Goal: Find contact information: Find contact information

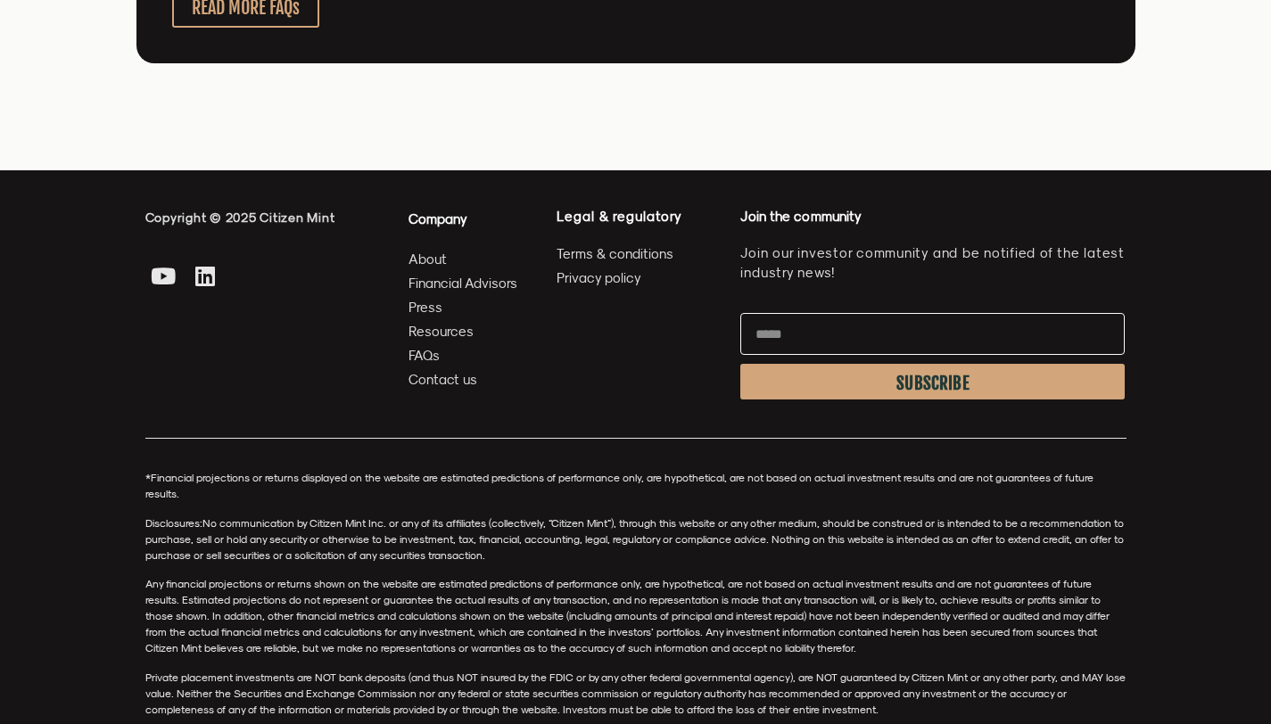
click at [436, 381] on span "Contact us" at bounding box center [442, 379] width 69 height 22
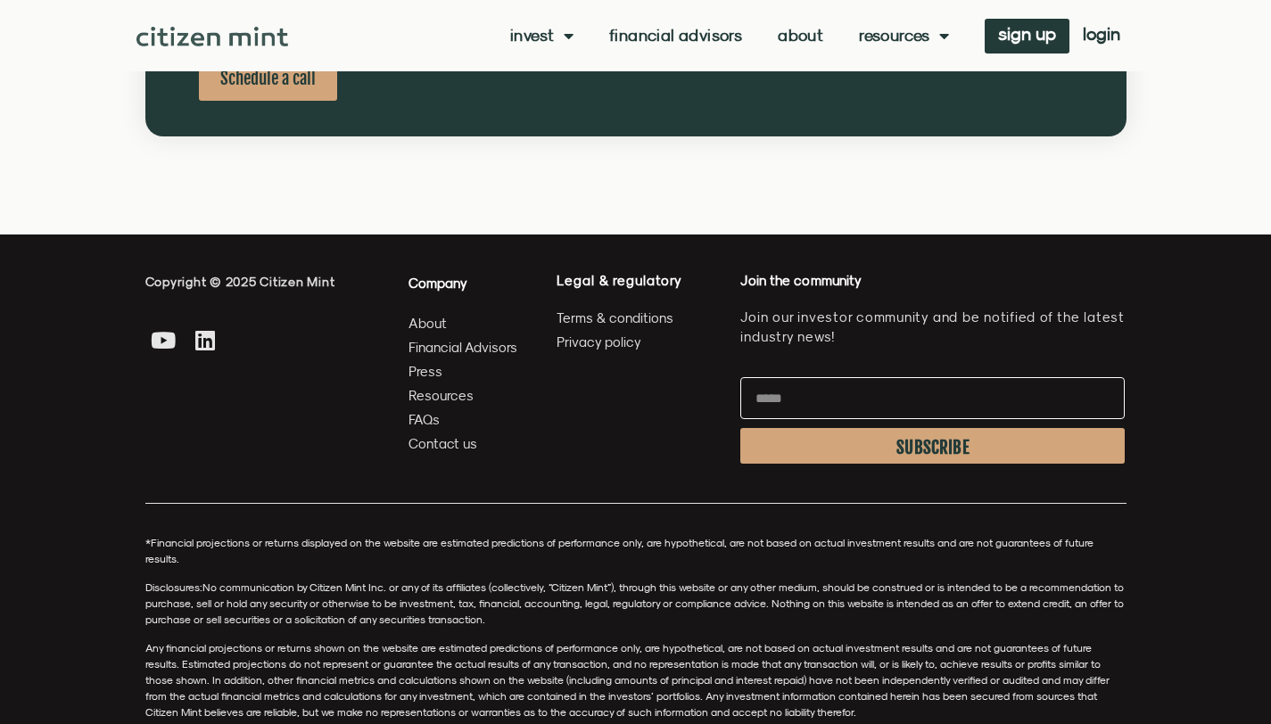
scroll to position [1007, 0]
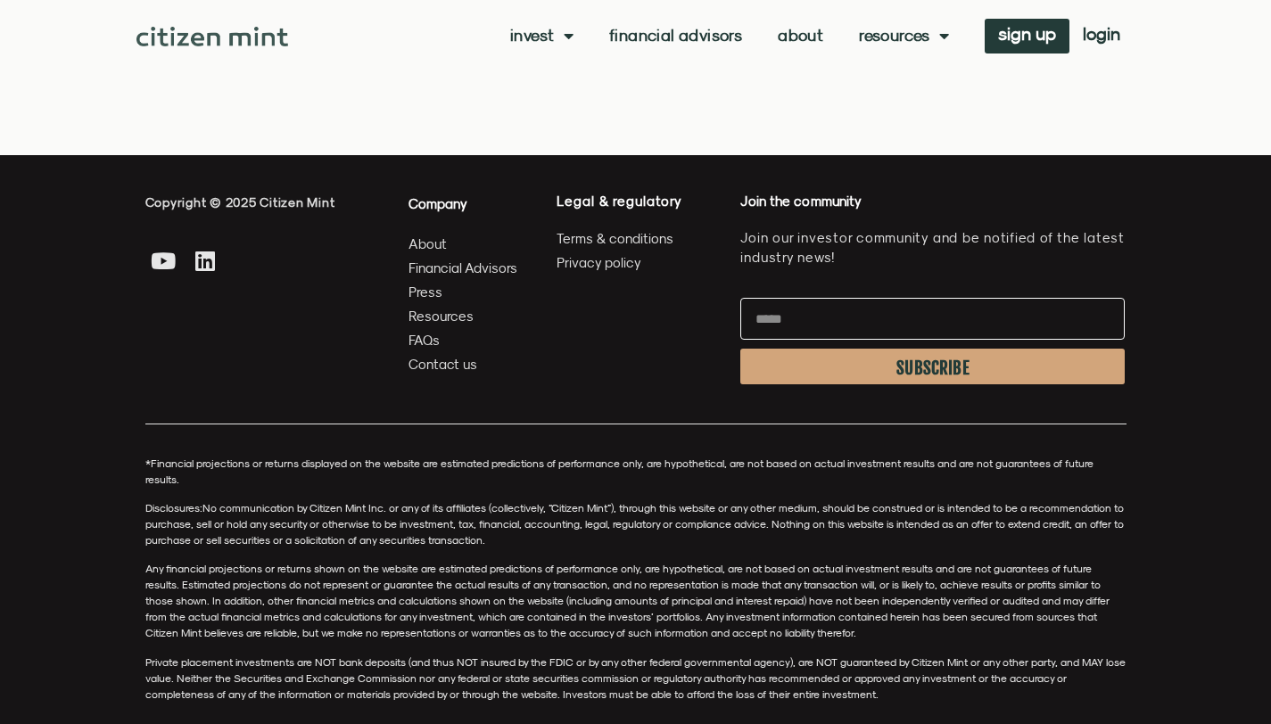
scroll to position [4819, 0]
